Goal: Task Accomplishment & Management: Complete application form

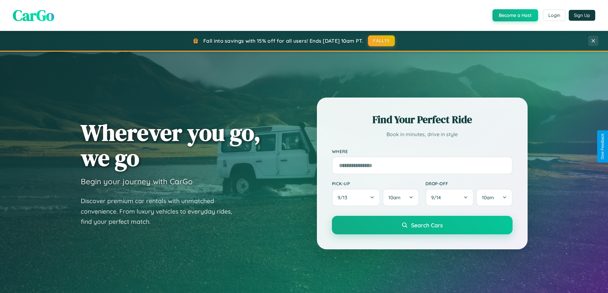
scroll to position [1228, 0]
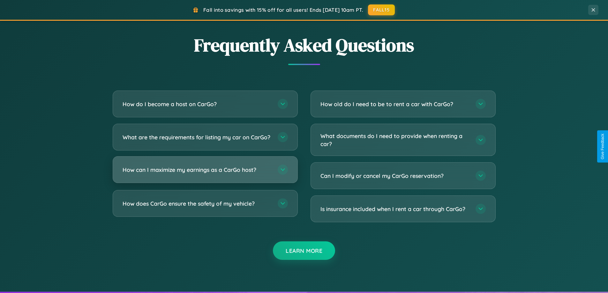
click at [205, 174] on h3 "How can I maximize my earnings as a CarGo host?" at bounding box center [197, 170] width 149 height 8
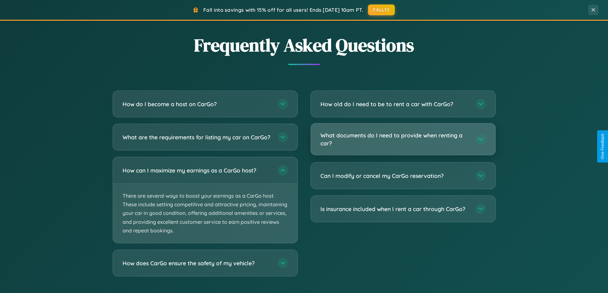
click at [403, 140] on h3 "What documents do I need to provide when renting a car?" at bounding box center [394, 140] width 149 height 16
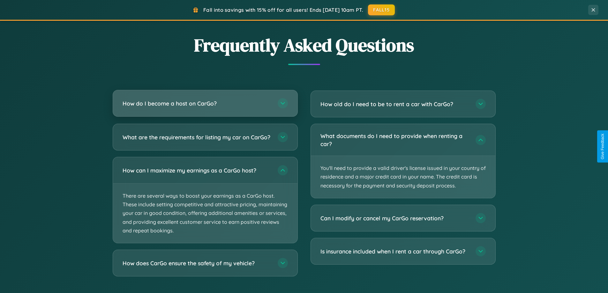
click at [205, 104] on h3 "How do I become a host on CarGo?" at bounding box center [197, 104] width 149 height 8
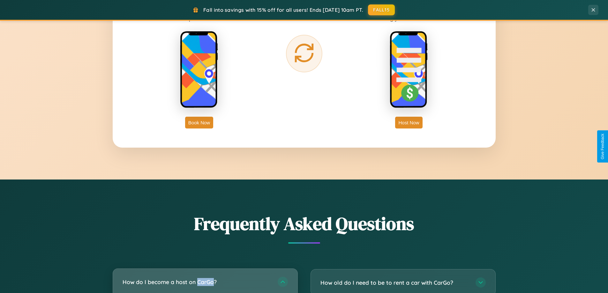
scroll to position [1026, 0]
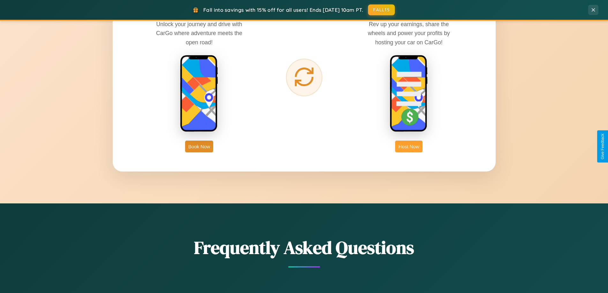
click at [409, 147] on button "Host Now" at bounding box center [408, 147] width 27 height 12
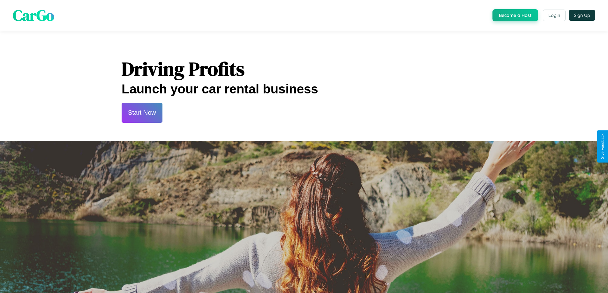
click at [142, 113] on button "Start Now" at bounding box center [142, 113] width 41 height 20
